Goal: Information Seeking & Learning: Find specific page/section

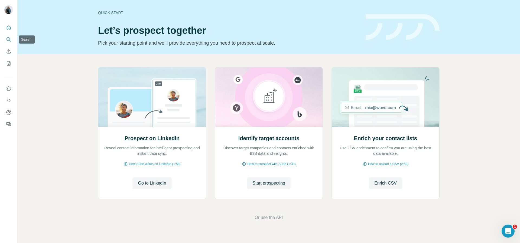
click at [9, 38] on icon "Search" at bounding box center [8, 39] width 5 height 5
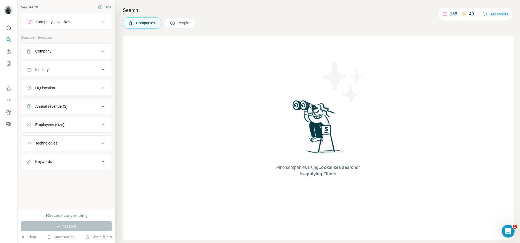
click at [181, 25] on span "People" at bounding box center [183, 22] width 12 height 5
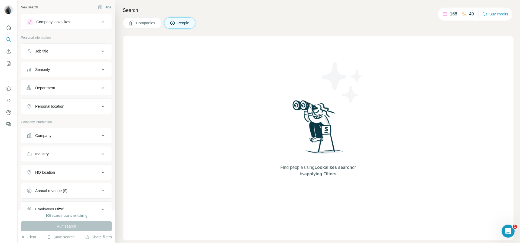
click at [188, 22] on span "People" at bounding box center [183, 22] width 12 height 5
click at [148, 21] on span "Companies" at bounding box center [146, 22] width 20 height 5
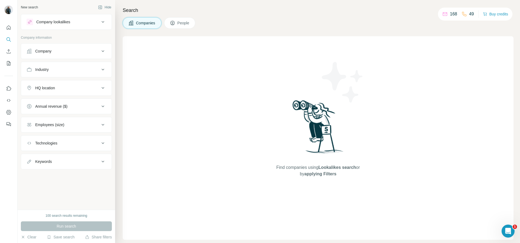
click at [184, 24] on span "People" at bounding box center [183, 22] width 12 height 5
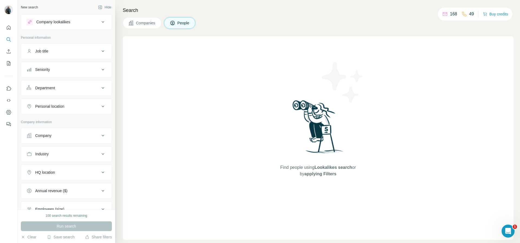
click at [171, 51] on div "Find people using Lookalikes search or by applying Filters" at bounding box center [318, 138] width 391 height 204
click at [149, 23] on span "Companies" at bounding box center [146, 22] width 20 height 5
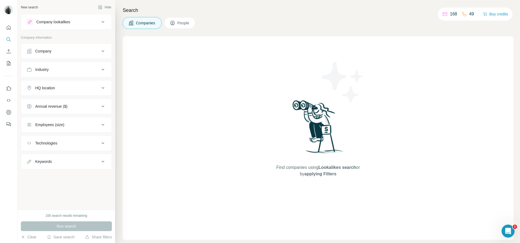
click at [190, 21] on span "People" at bounding box center [183, 22] width 12 height 5
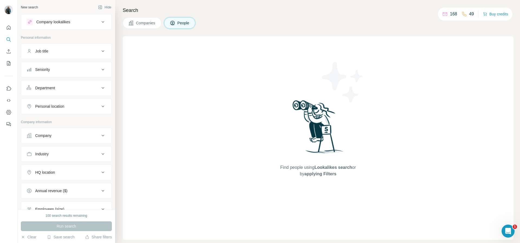
click at [80, 133] on div "Company" at bounding box center [63, 135] width 73 height 5
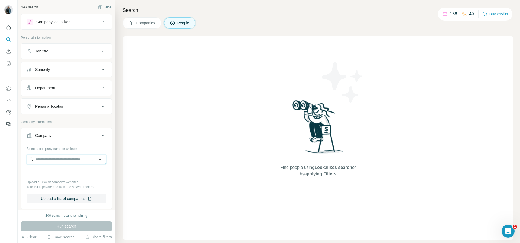
click at [53, 157] on input "text" at bounding box center [67, 160] width 80 height 10
type input "*******"
